Goal: Task Accomplishment & Management: Use online tool/utility

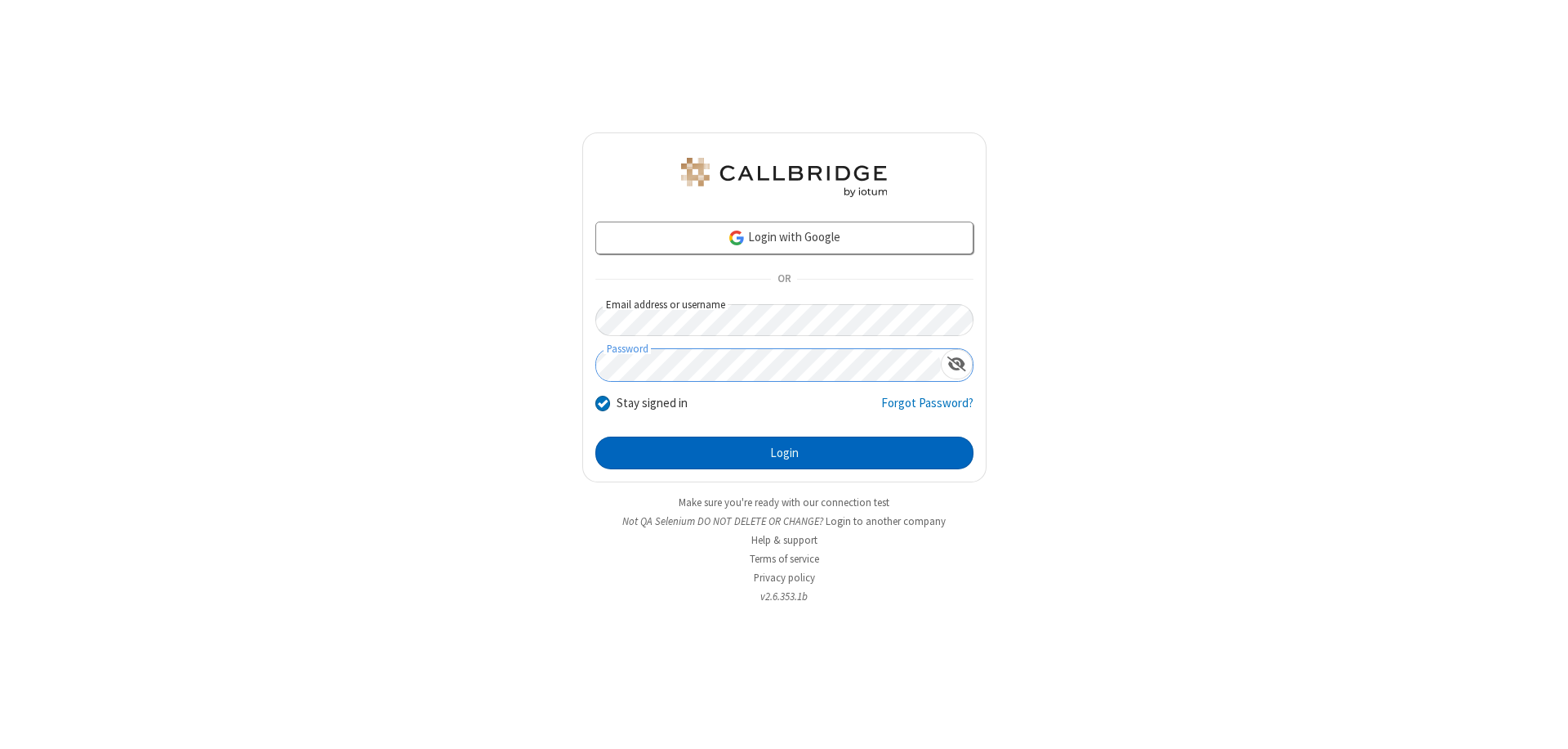
click at [784, 453] on button "Login" at bounding box center [784, 452] width 378 height 32
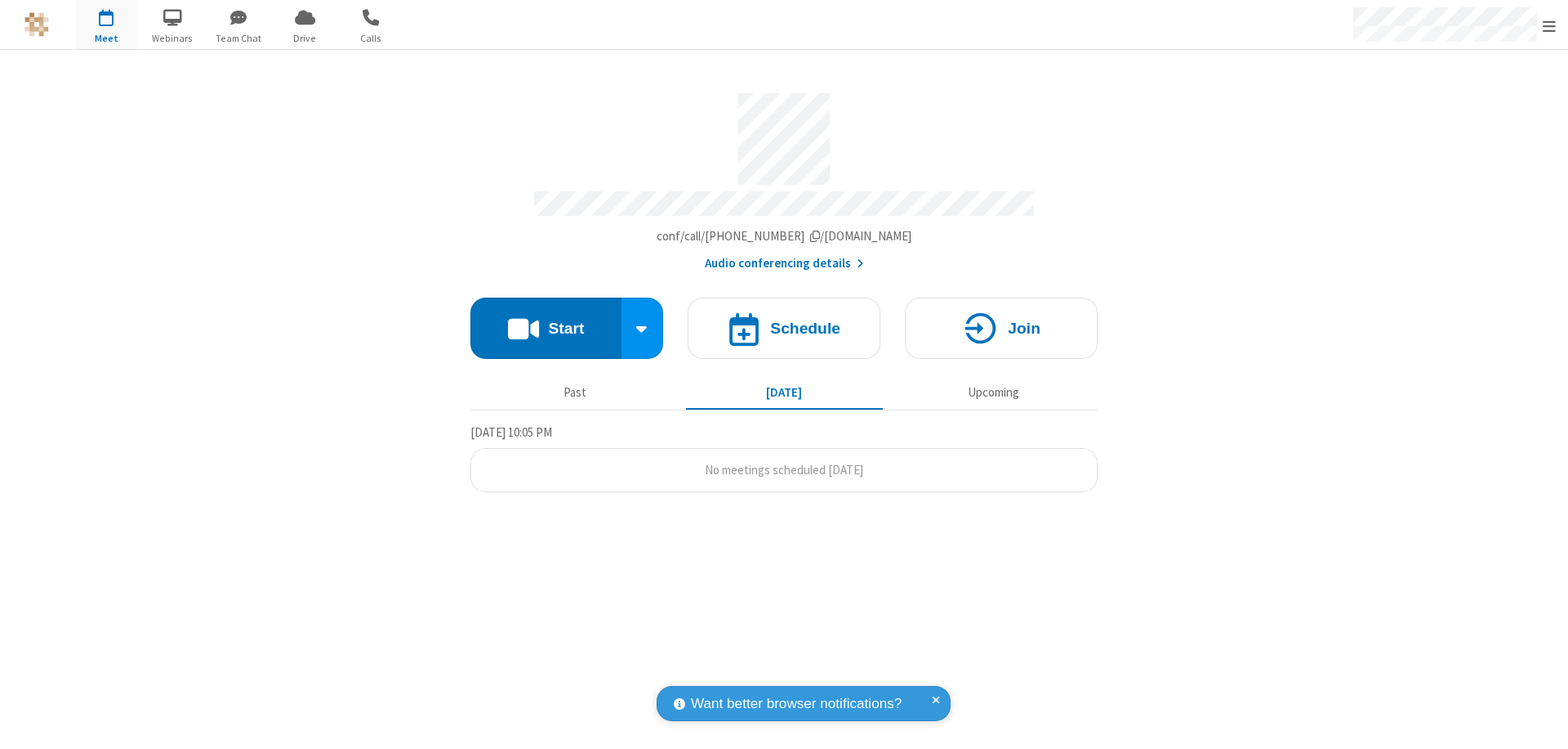
click at [546, 321] on button "Start" at bounding box center [546, 328] width 151 height 61
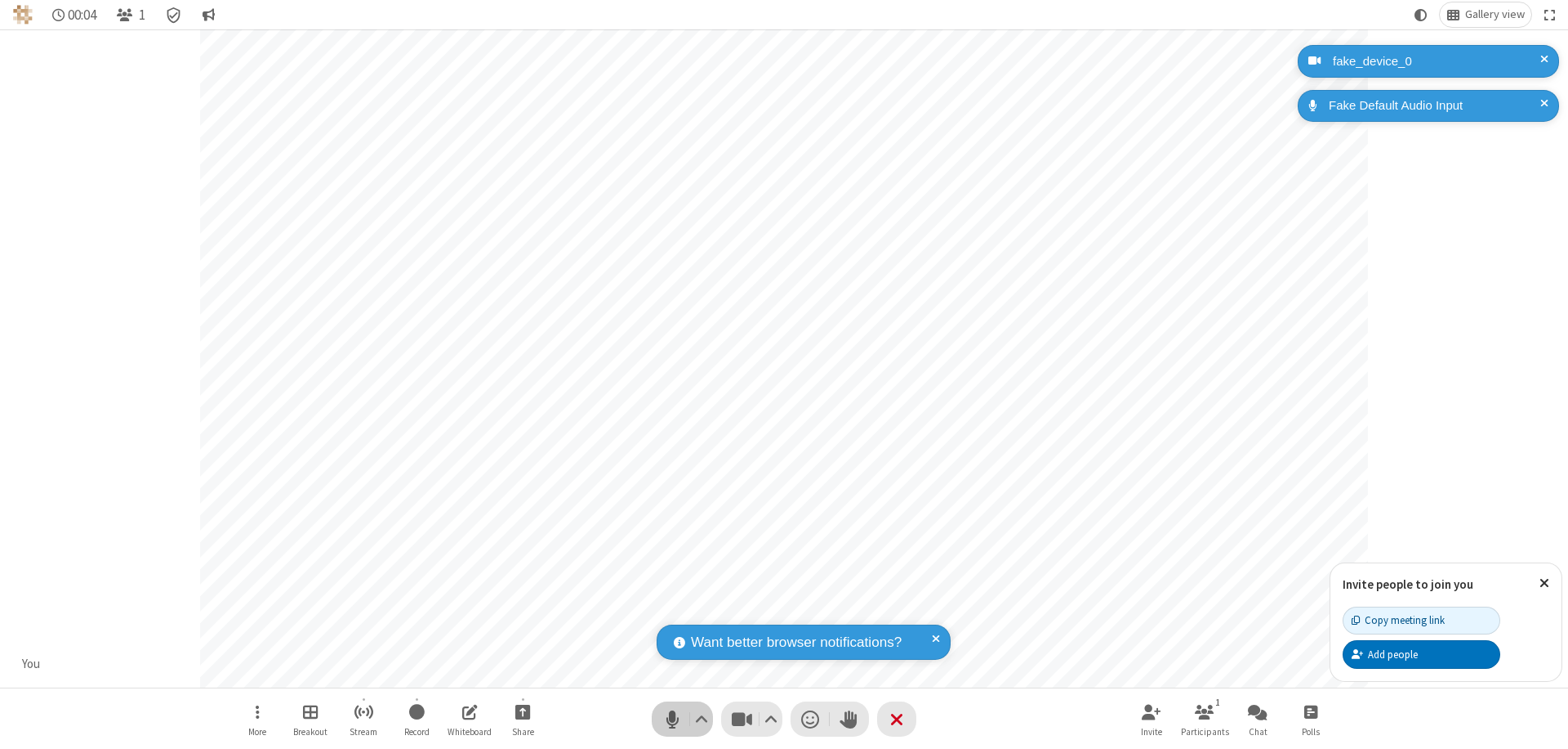
click at [672, 718] on span "Mute (⌘+Shift+A)" at bounding box center [672, 718] width 25 height 24
click at [672, 718] on span "Unmute (⌘+Shift+A)" at bounding box center [672, 718] width 25 height 24
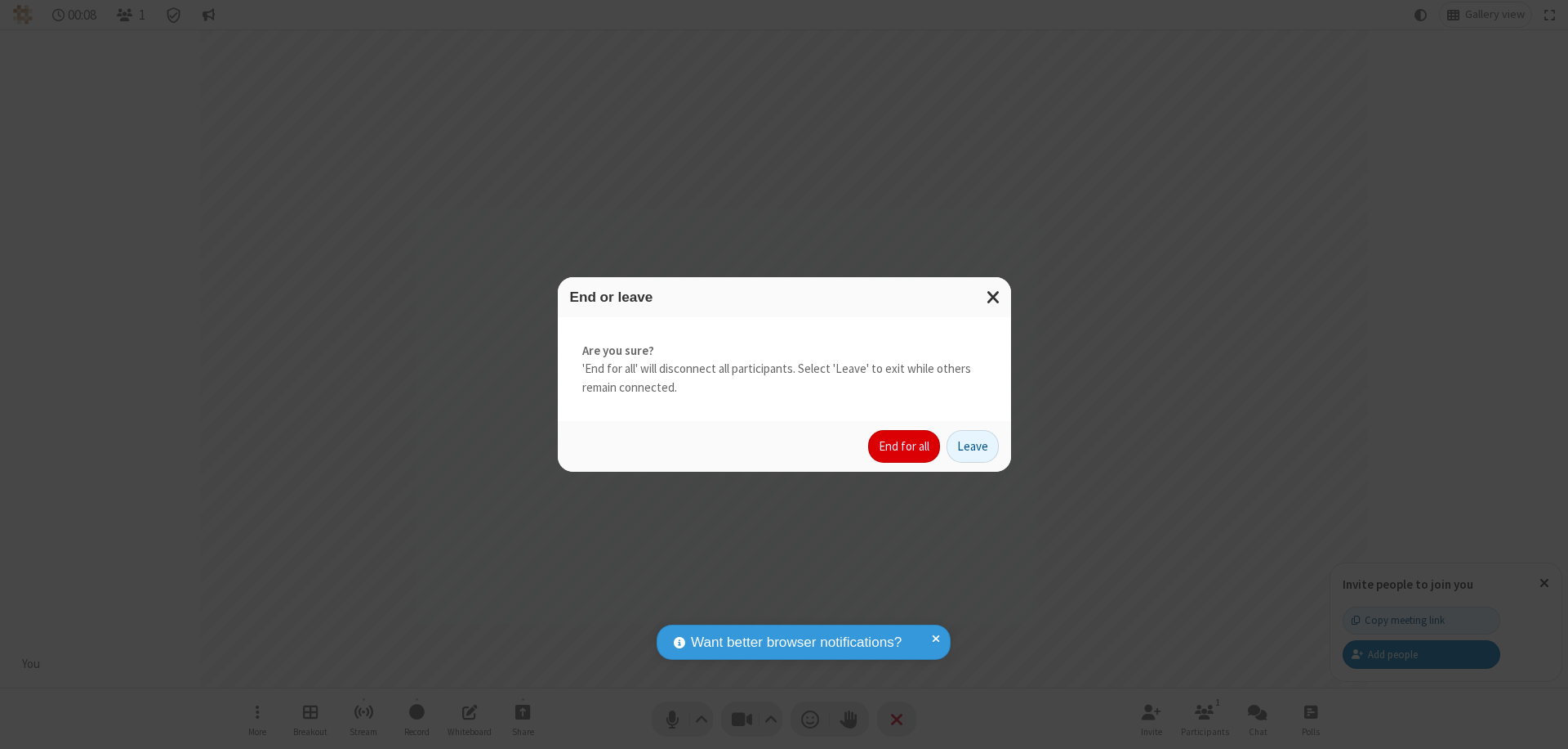
click at [905, 446] on button "End for all" at bounding box center [904, 446] width 72 height 32
